Goal: Information Seeking & Learning: Learn about a topic

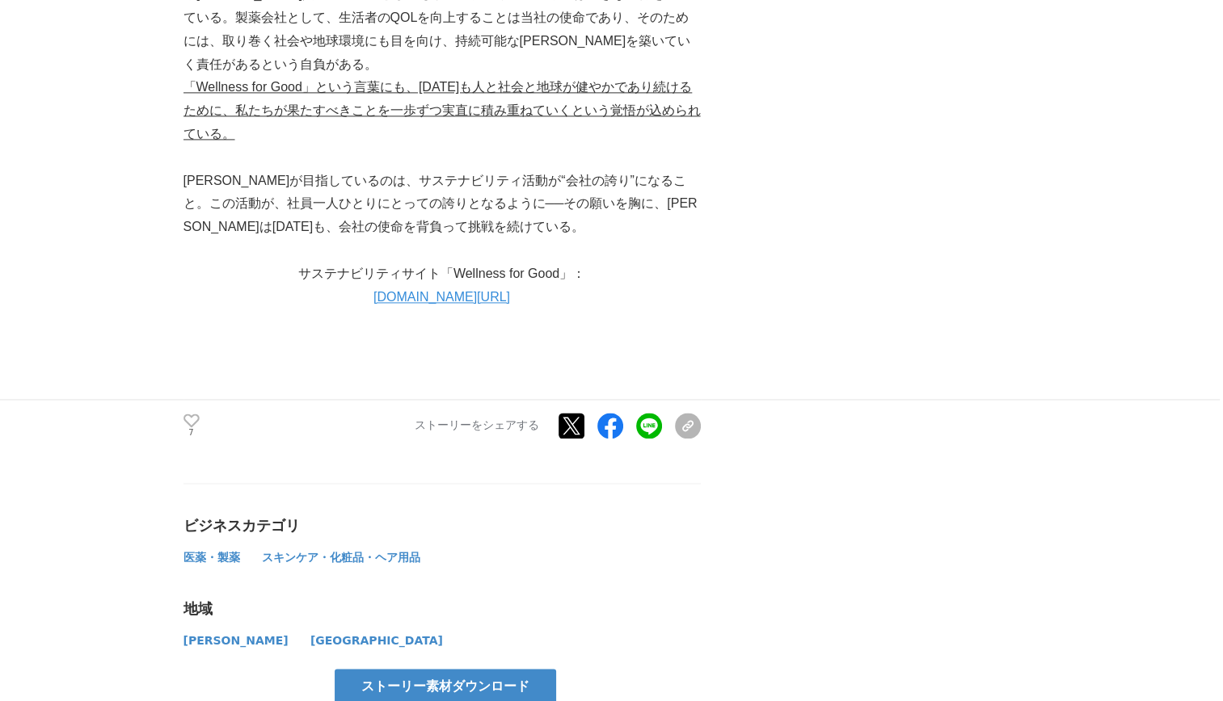
scroll to position [8646, 0]
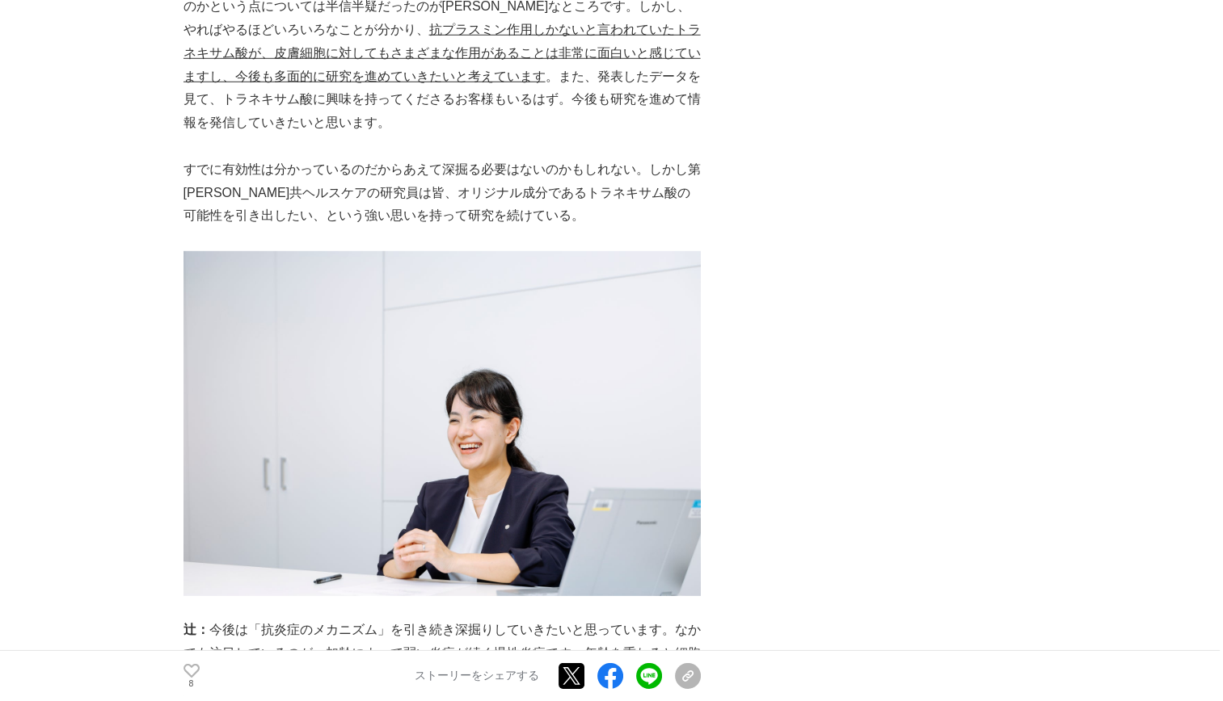
scroll to position [4848, 0]
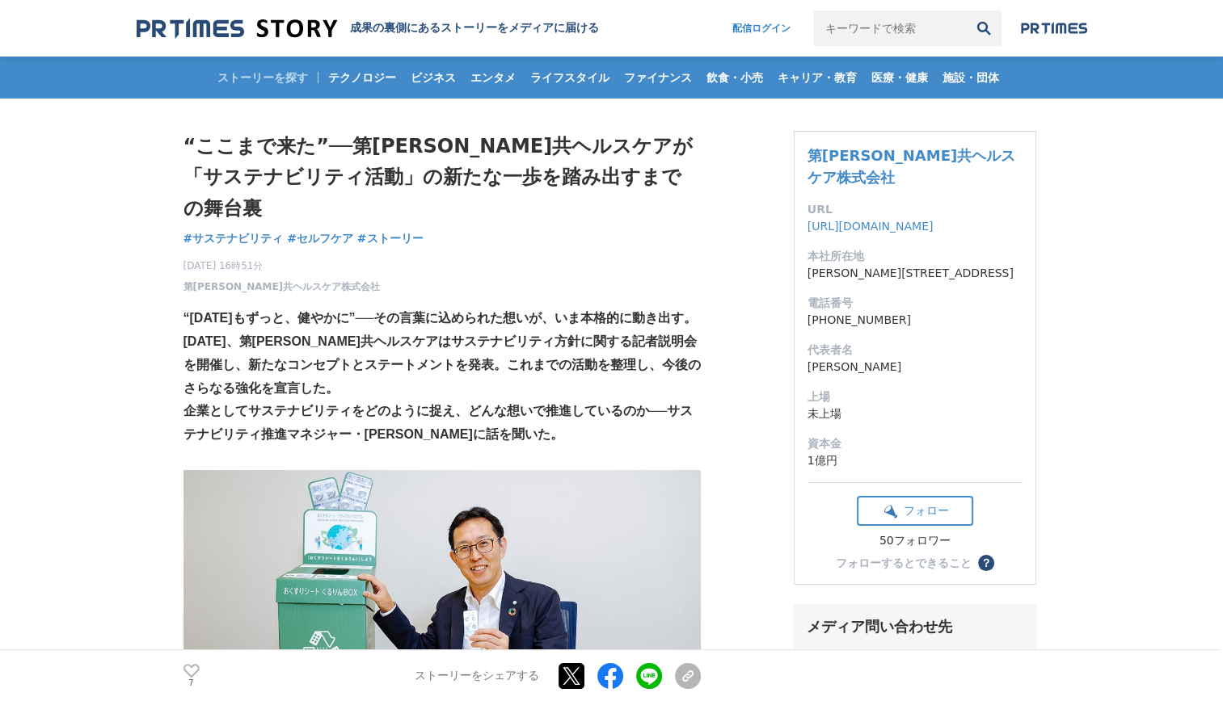
click at [210, 39] on img at bounding box center [368, 42] width 462 height 48
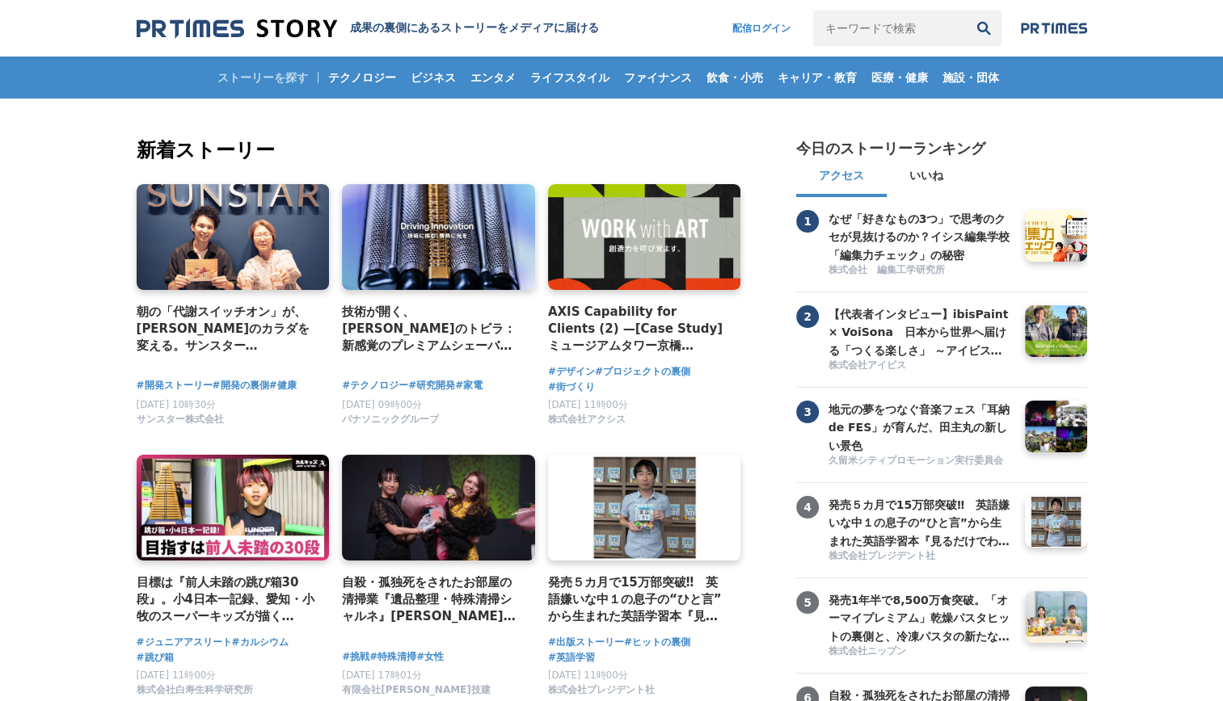
scroll to position [81, 0]
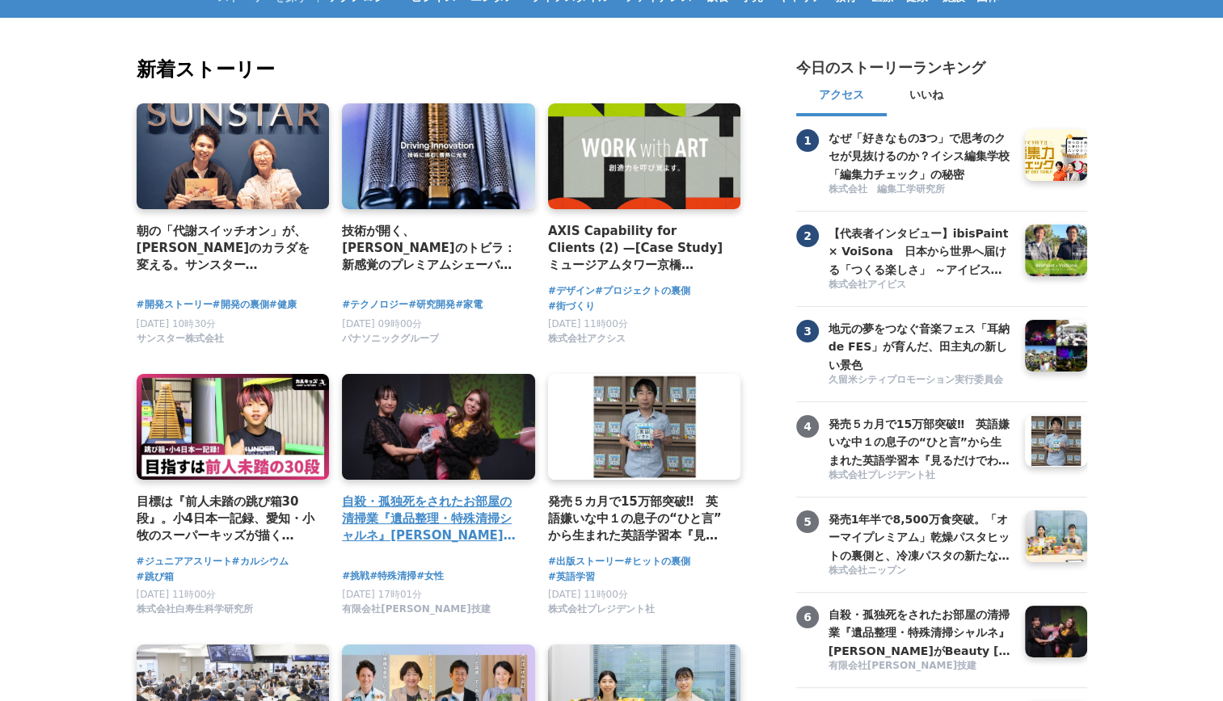
click at [436, 440] on link at bounding box center [438, 428] width 203 height 112
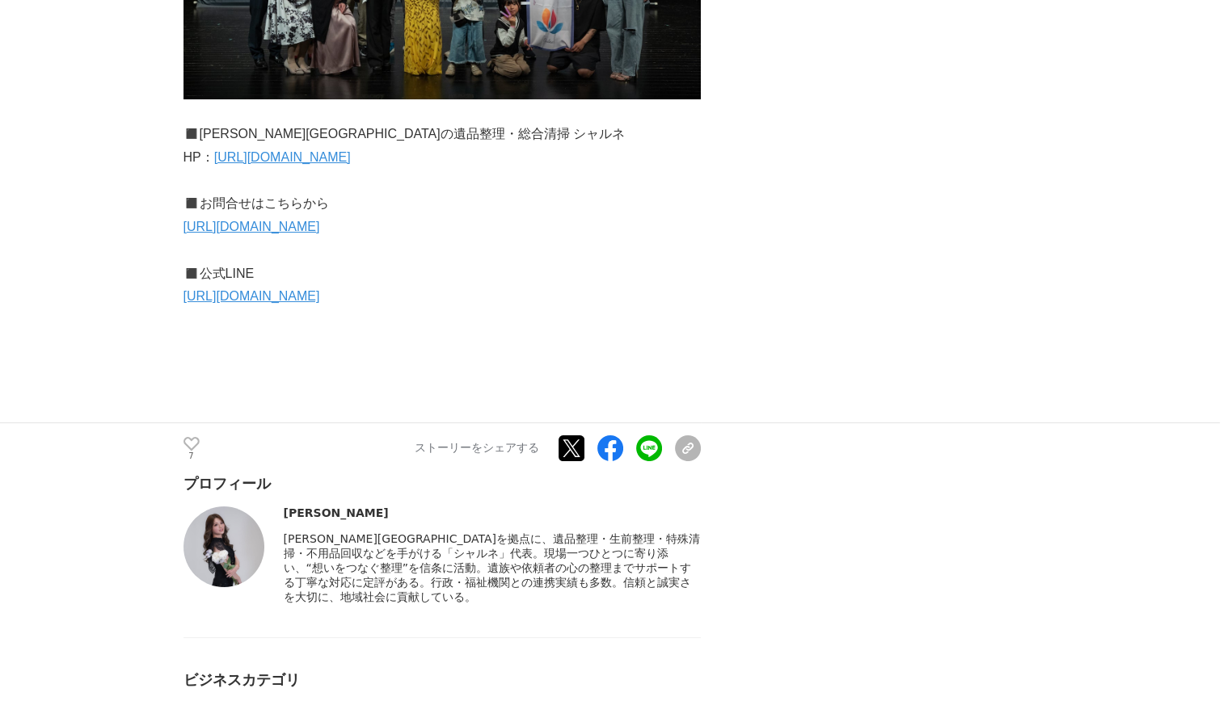
scroll to position [6222, 0]
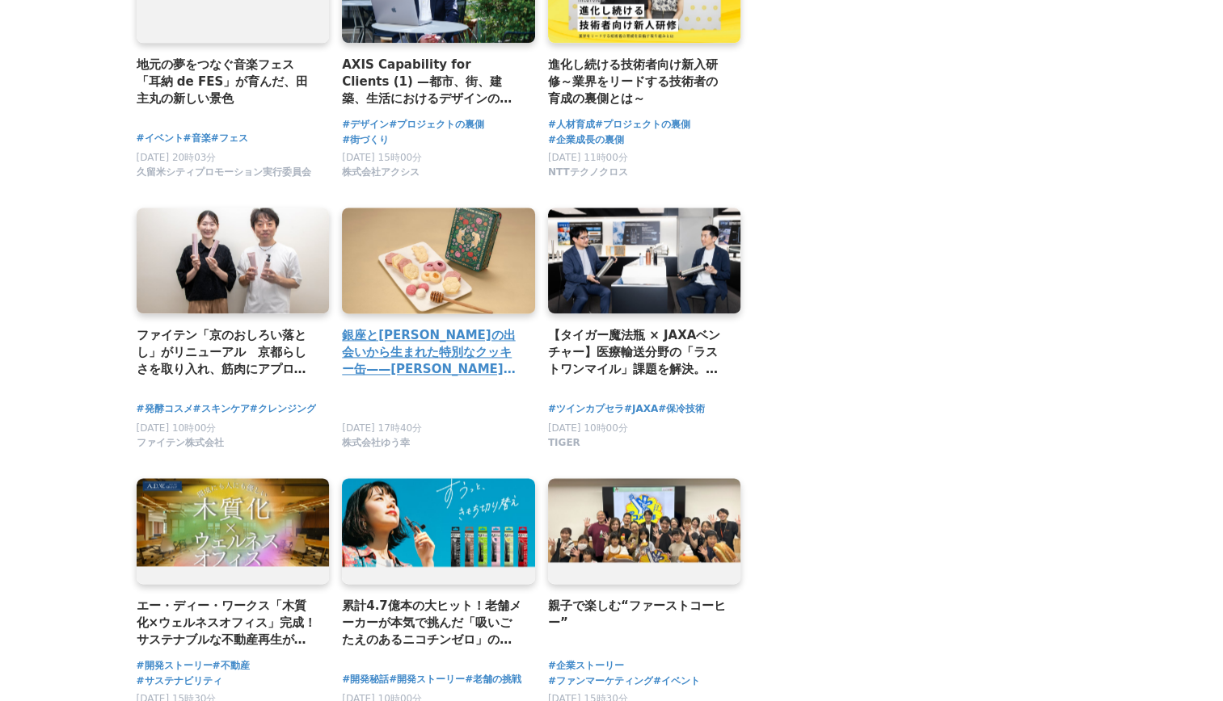
scroll to position [2331, 0]
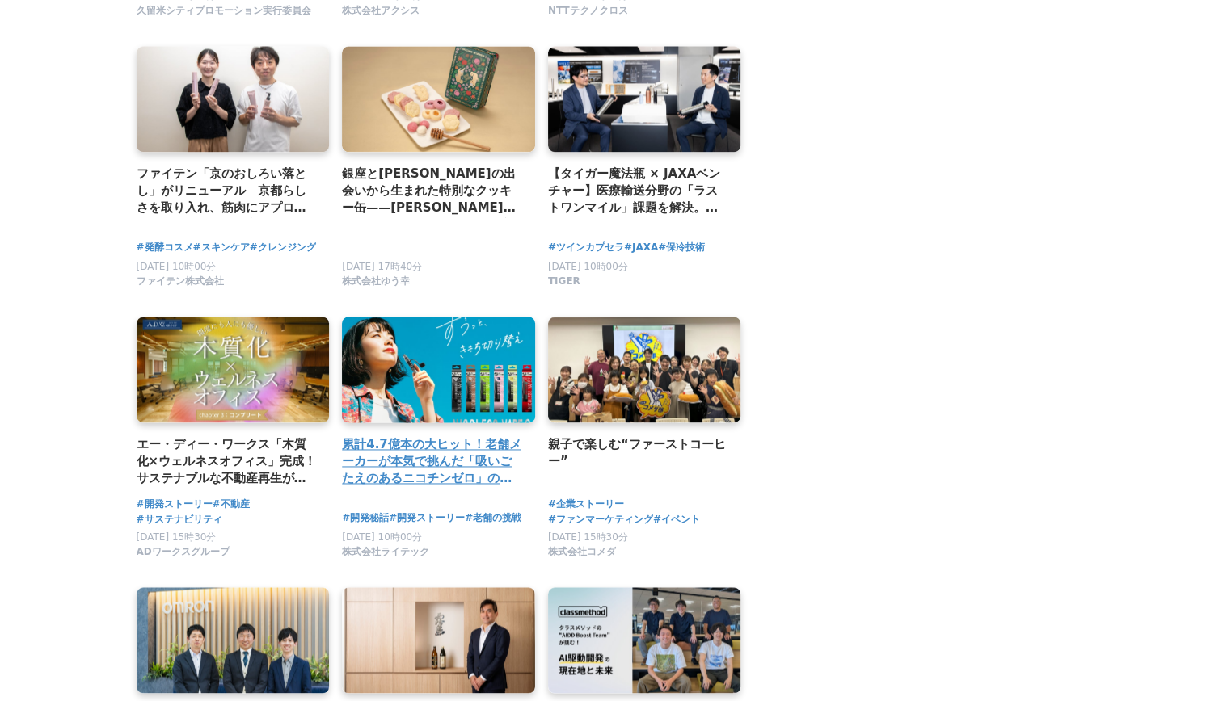
click at [356, 339] on link at bounding box center [438, 370] width 203 height 112
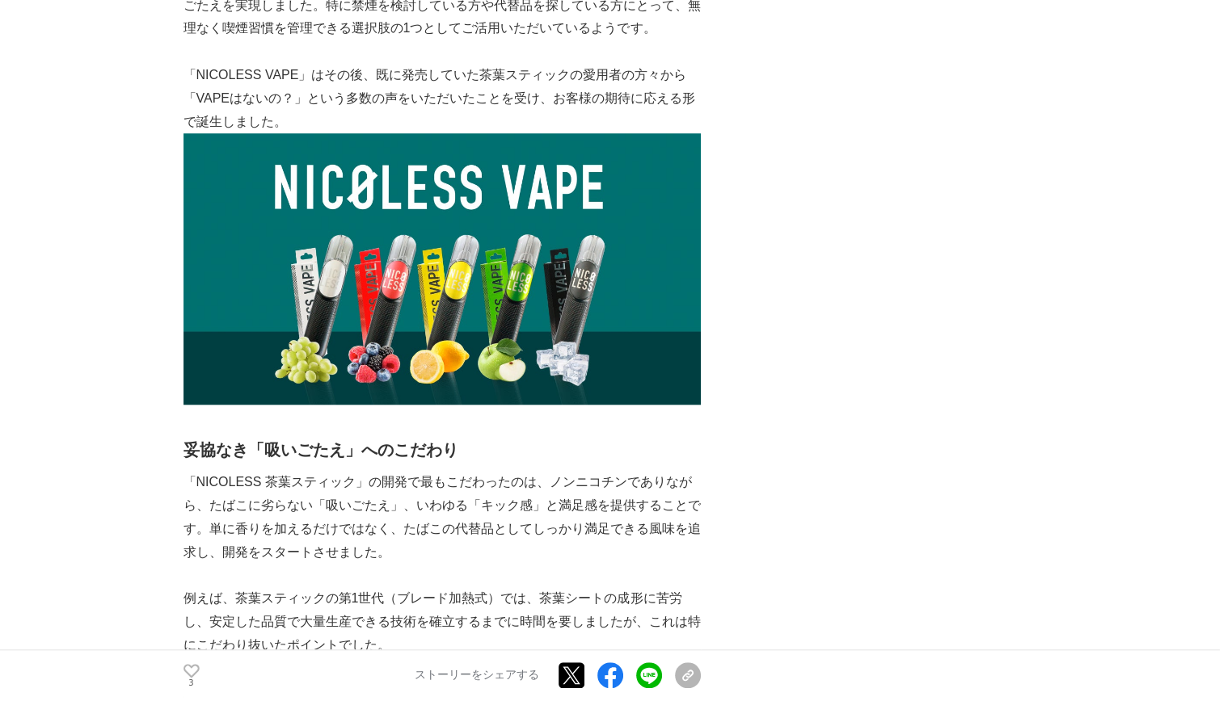
scroll to position [1455, 0]
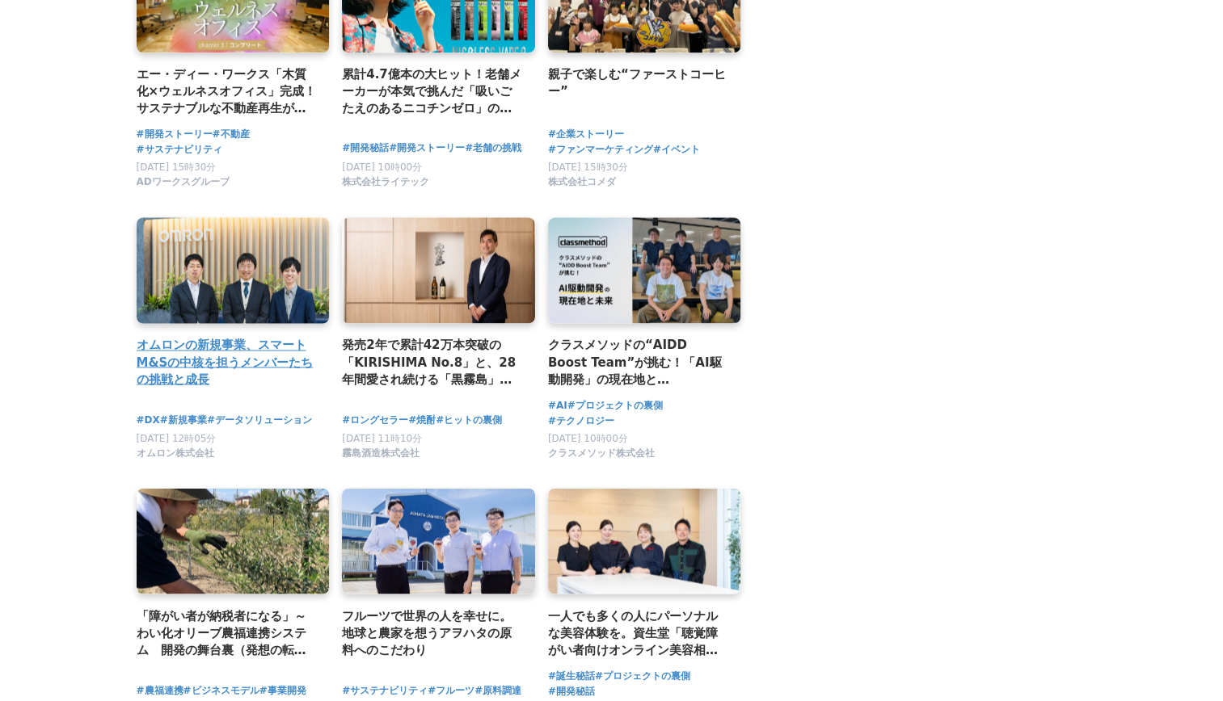
scroll to position [2863, 0]
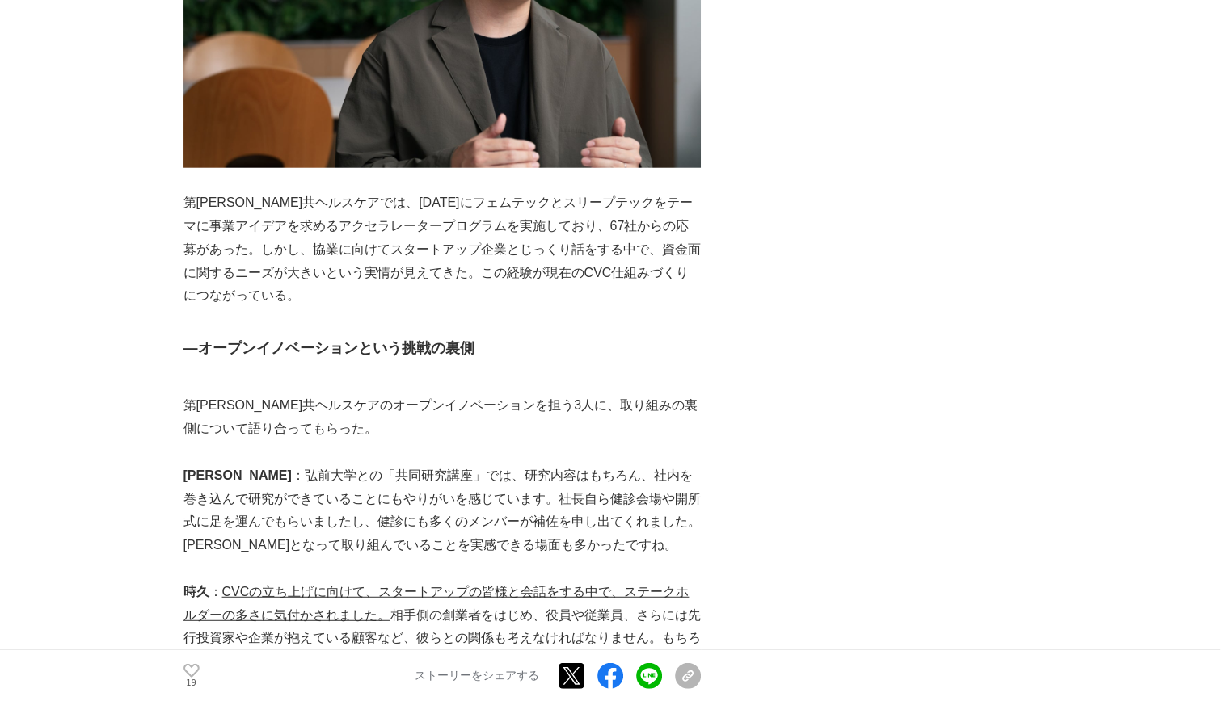
scroll to position [4364, 0]
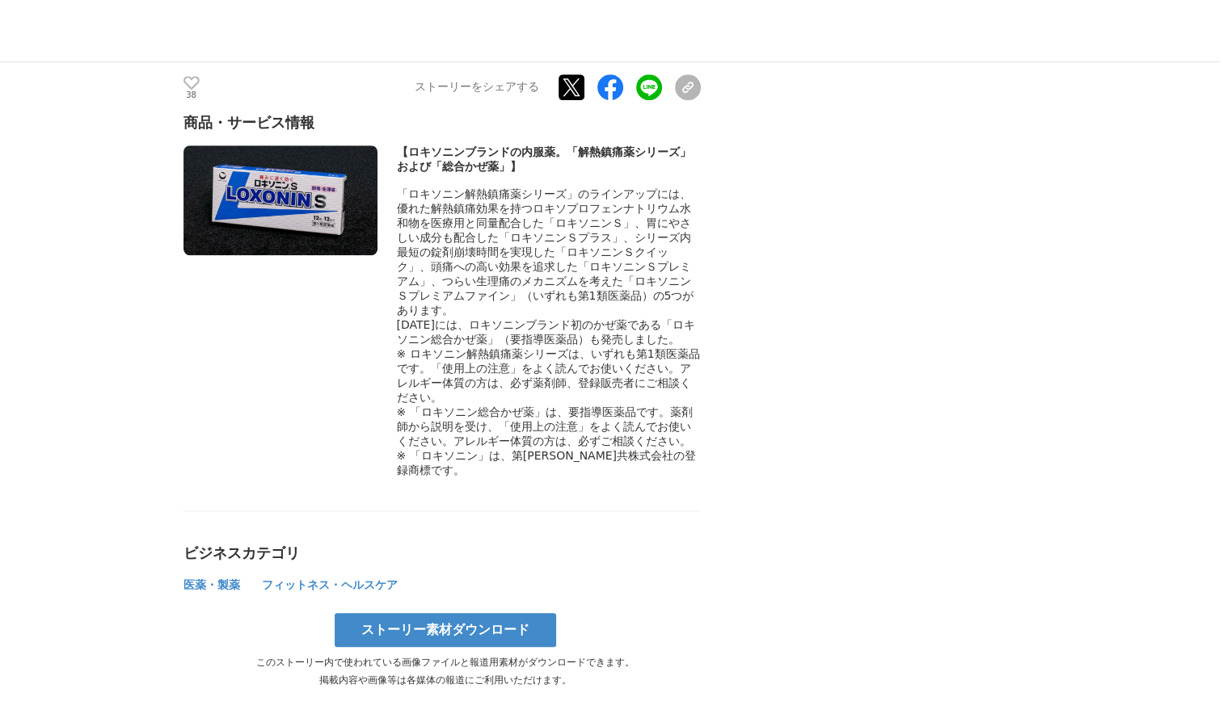
scroll to position [7757, 0]
